Goal: Navigation & Orientation: Find specific page/section

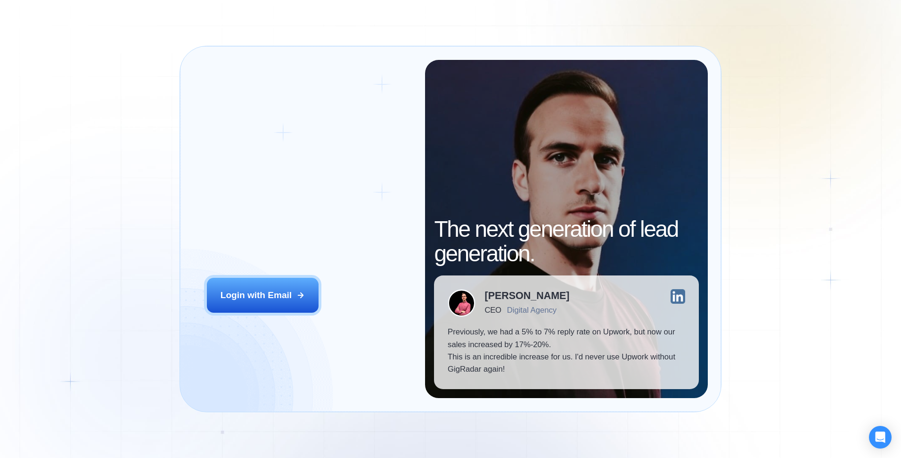
click at [292, 317] on div "Login ‍ Welcome to GigRadar. AI Business Manager for Agencies Login with Email …" at bounding box center [450, 229] width 901 height 458
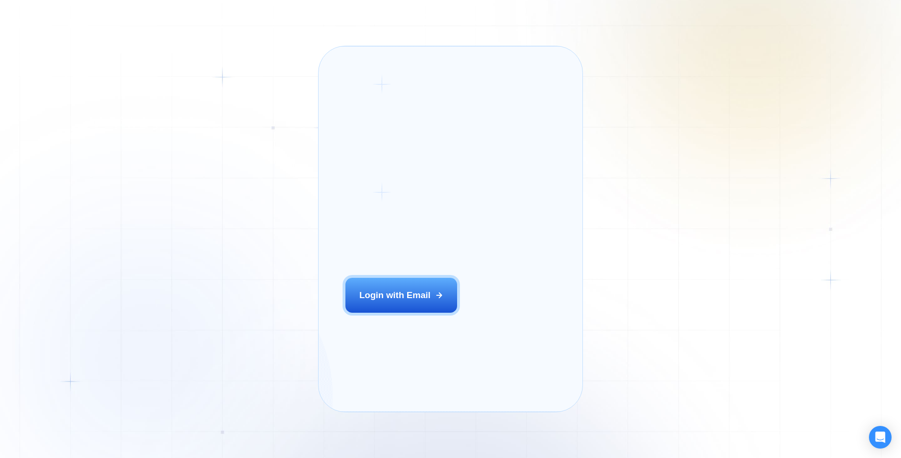
click at [296, 300] on div "Login ‍ Welcome to GigRadar. AI Business Manager for Agencies Login with Email …" at bounding box center [450, 229] width 901 height 458
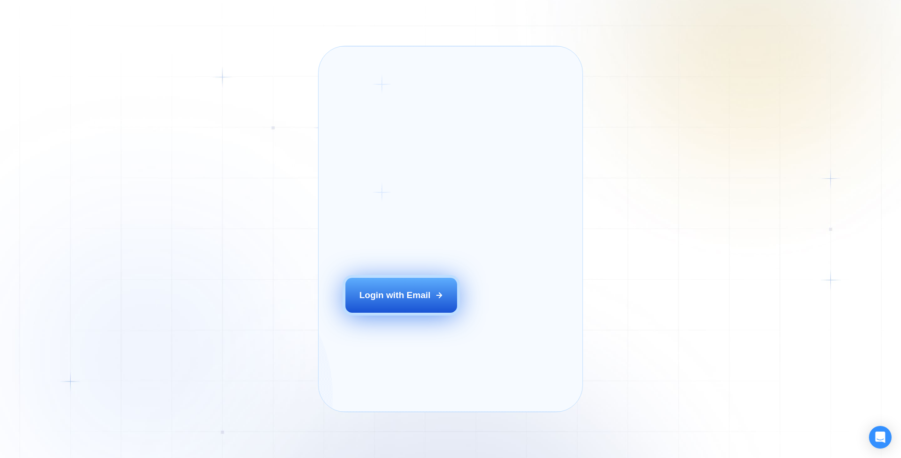
click at [362, 301] on div "Login with Email" at bounding box center [394, 295] width 71 height 12
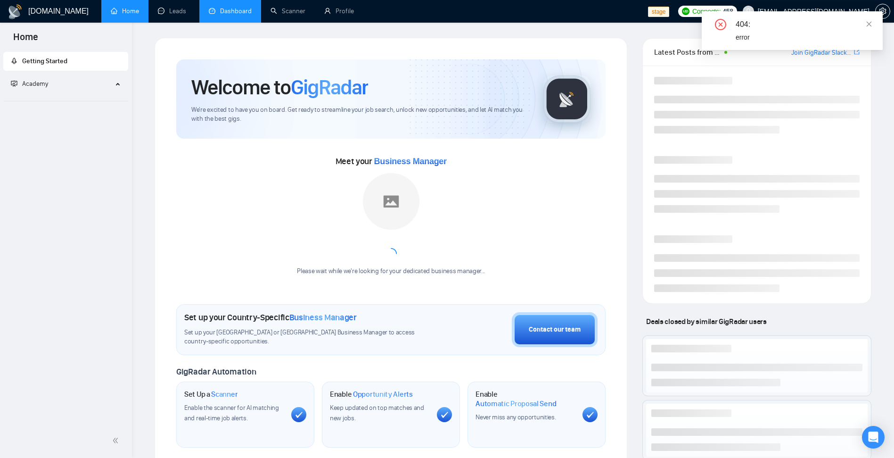
click at [233, 14] on link "Dashboard" at bounding box center [230, 11] width 43 height 8
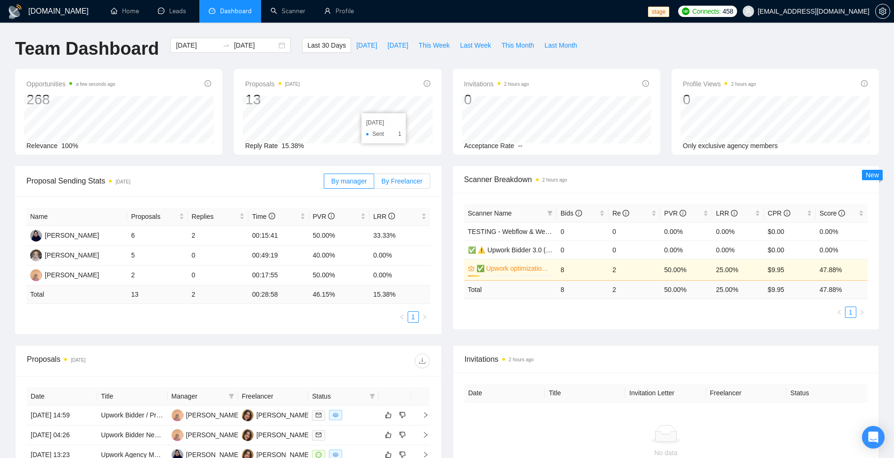
click at [411, 179] on span "By Freelancer" at bounding box center [401, 181] width 41 height 8
click at [374, 183] on input "By Freelancer" at bounding box center [374, 183] width 0 height 0
click at [355, 179] on span "By manager" at bounding box center [348, 181] width 35 height 8
click at [324, 183] on input "By manager" at bounding box center [324, 183] width 0 height 0
drag, startPoint x: 21, startPoint y: 181, endPoint x: 108, endPoint y: 182, distance: 87.2
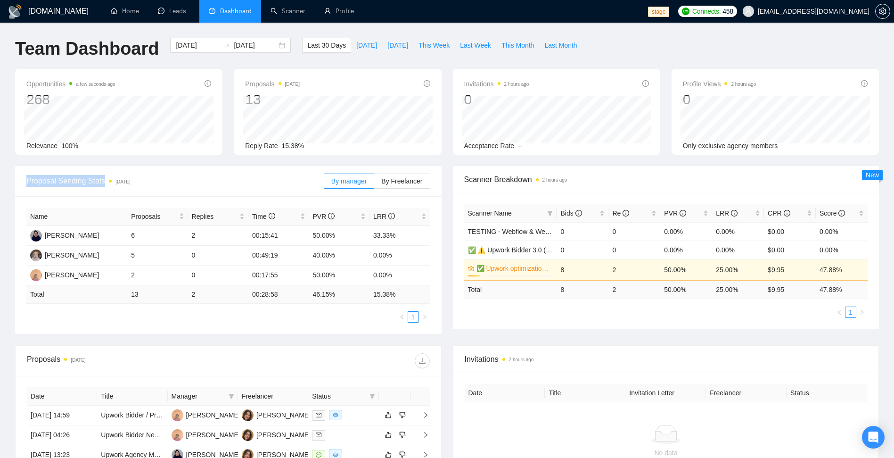
click at [108, 182] on div "Proposal Sending Stats 14 days ago By manager By Freelancer" at bounding box center [228, 181] width 427 height 31
copy span "Proposal Sending Stats"
click at [213, 218] on span "Replies" at bounding box center [215, 216] width 46 height 10
click at [325, 357] on div at bounding box center [328, 360] width 201 height 15
